Goal: Obtain resource: Download file/media

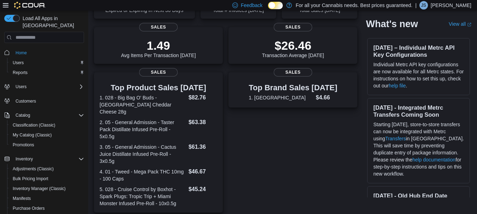
scroll to position [86, 0]
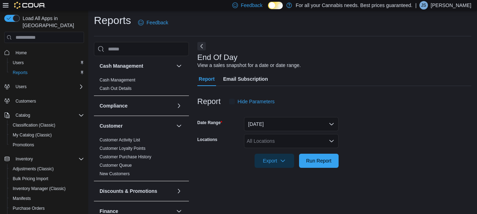
scroll to position [11, 0]
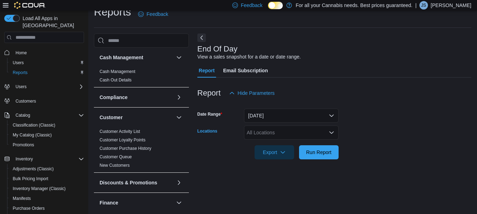
click at [287, 130] on div "All Locations" at bounding box center [291, 133] width 95 height 14
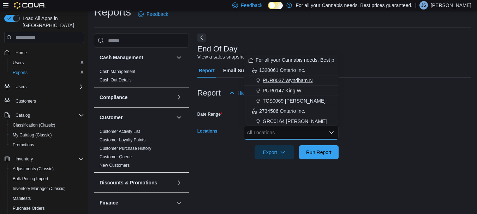
click at [275, 78] on span "PUR0037 Wyndham N" at bounding box center [288, 80] width 50 height 7
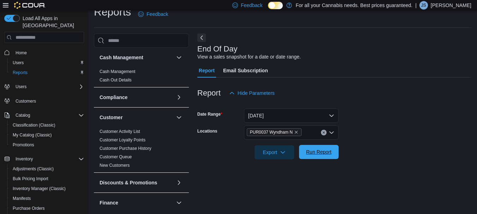
click at [317, 147] on span "Run Report" at bounding box center [318, 152] width 31 height 14
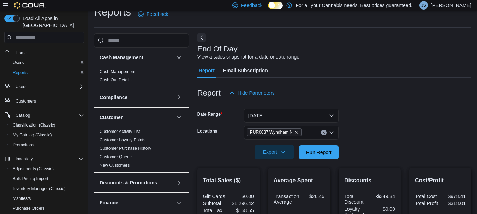
click at [281, 151] on icon "button" at bounding box center [283, 152] width 6 height 6
click at [281, 182] on span "Export to Pdf" at bounding box center [276, 181] width 32 height 6
